Goal: Communication & Community: Answer question/provide support

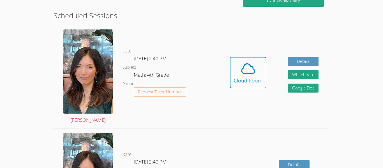
scroll to position [150, 0]
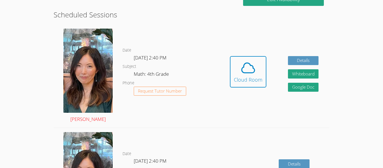
click at [84, 77] on img at bounding box center [87, 71] width 49 height 84
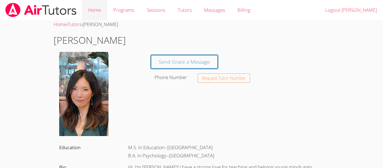
click at [94, 11] on link "Home" at bounding box center [94, 10] width 25 height 20
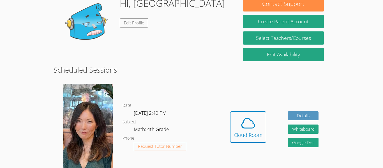
scroll to position [76, 0]
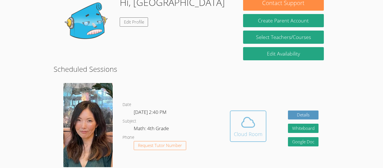
click at [237, 131] on div "Cloud Room" at bounding box center [248, 134] width 29 height 8
click at [252, 122] on icon at bounding box center [248, 122] width 16 height 16
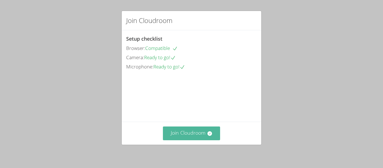
click at [200, 129] on button "Join Cloudroom" at bounding box center [191, 133] width 57 height 14
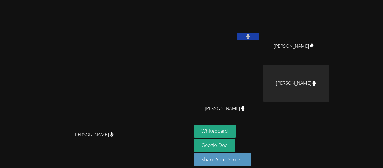
click at [245, 109] on icon at bounding box center [242, 108] width 3 height 5
click at [245, 109] on span "[PERSON_NAME]" at bounding box center [225, 108] width 40 height 8
click at [260, 88] on video at bounding box center [227, 83] width 67 height 38
click at [259, 35] on button at bounding box center [248, 36] width 22 height 7
click at [259, 36] on button at bounding box center [248, 36] width 22 height 7
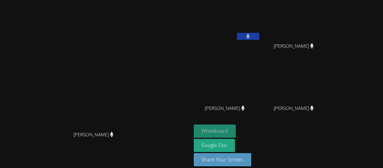
click at [236, 131] on button "Whiteboard" at bounding box center [215, 130] width 42 height 13
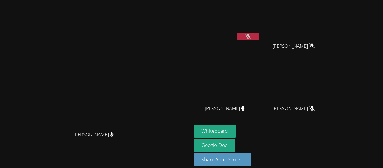
click at [259, 36] on button at bounding box center [248, 36] width 22 height 7
click at [36, 0] on main "[PERSON_NAME] [PERSON_NAME]" at bounding box center [96, 87] width 192 height 174
click at [259, 36] on button at bounding box center [248, 36] width 22 height 7
click at [250, 38] on icon at bounding box center [248, 36] width 4 height 5
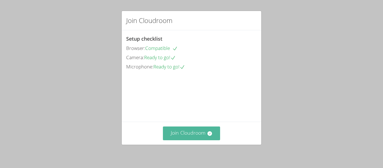
click at [206, 134] on button "Join Cloudroom" at bounding box center [191, 133] width 57 height 14
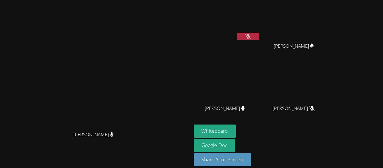
click at [54, 56] on video at bounding box center [96, 75] width 84 height 105
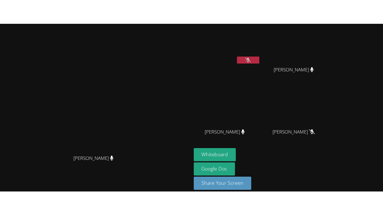
scroll to position [6, 0]
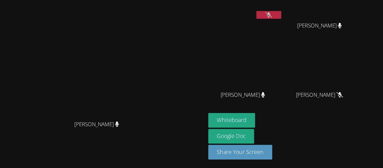
click at [137, 84] on video at bounding box center [96, 69] width 84 height 105
click at [329, 157] on div "Whiteboard Google Doc Share Your Screen" at bounding box center [262, 141] width 136 height 46
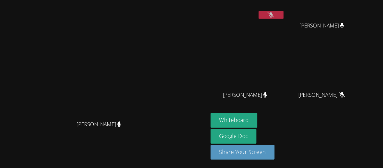
click at [332, 166] on aside "BRITTANEY HEATON MIGUEL CARDENAS GUTIERREZ MIGUEL CARDENAS GUTIERREZ COLTON COR…" at bounding box center [262, 81] width 140 height 174
click at [329, 163] on div "Whiteboard Google Doc Share Your Screen" at bounding box center [262, 141] width 136 height 46
click at [332, 166] on aside "BRITTANEY HEATON MIGUEL CARDENAS GUTIERREZ MIGUEL CARDENAS GUTIERREZ COLTON COR…" at bounding box center [262, 81] width 140 height 174
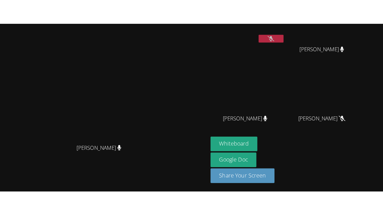
scroll to position [0, 0]
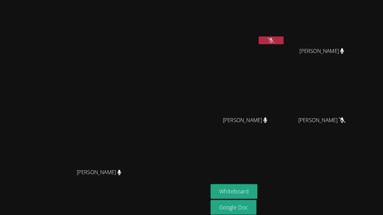
click at [324, 12] on video at bounding box center [296, 21] width 67 height 38
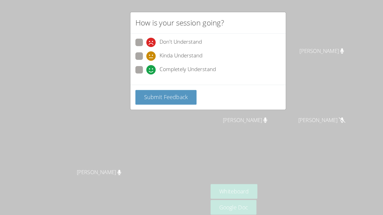
click at [136, 55] on span at bounding box center [136, 55] width 0 height 0
click at [136, 48] on input "Kinda Understand" at bounding box center [138, 49] width 5 height 5
radio input "true"
click at [136, 67] on span at bounding box center [136, 67] width 0 height 0
click at [136, 64] on input "Completely Understand" at bounding box center [138, 61] width 5 height 5
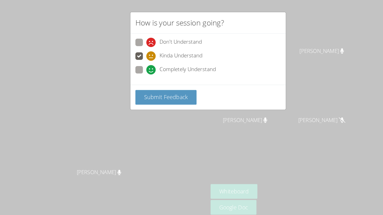
radio input "true"
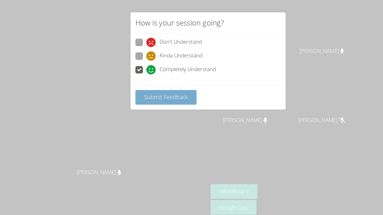
click at [156, 89] on span "Submit Feedback" at bounding box center [153, 87] width 39 height 7
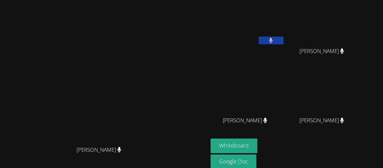
click at [259, 38] on button at bounding box center [248, 36] width 22 height 7
click at [259, 40] on button at bounding box center [248, 36] width 22 height 7
click at [250, 38] on icon at bounding box center [248, 36] width 4 height 5
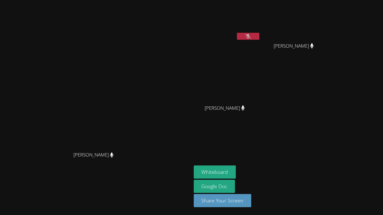
click at [259, 37] on button at bounding box center [248, 36] width 22 height 7
